Goal: Find specific page/section: Find specific page/section

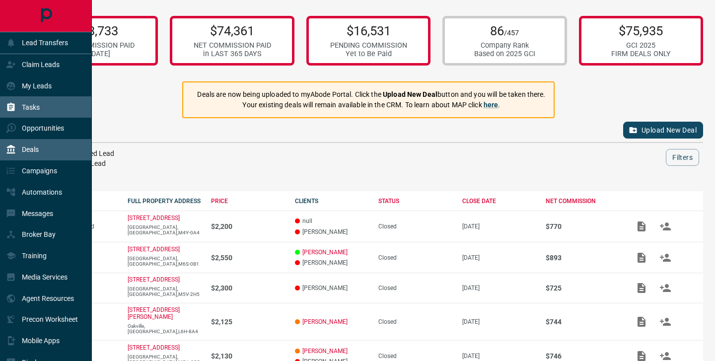
click at [52, 109] on div "Tasks" at bounding box center [46, 106] width 92 height 21
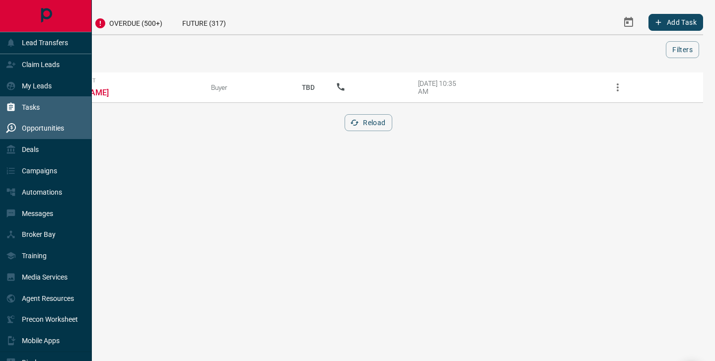
click at [40, 134] on div "Opportunities" at bounding box center [35, 128] width 58 height 16
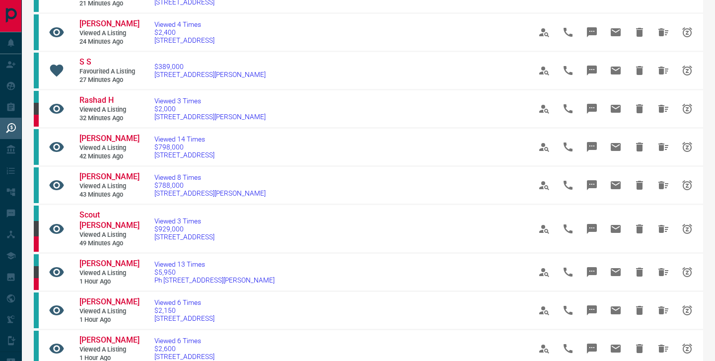
scroll to position [212, 0]
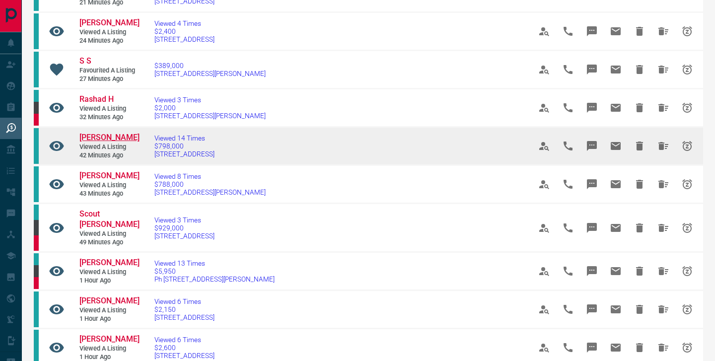
click at [99, 142] on span "[PERSON_NAME]" at bounding box center [109, 137] width 60 height 9
